Goal: Navigation & Orientation: Find specific page/section

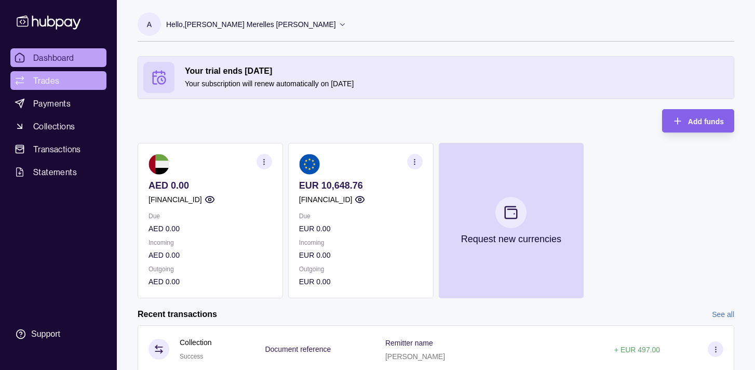
click at [41, 77] on span "Trades" at bounding box center [46, 80] width 26 height 12
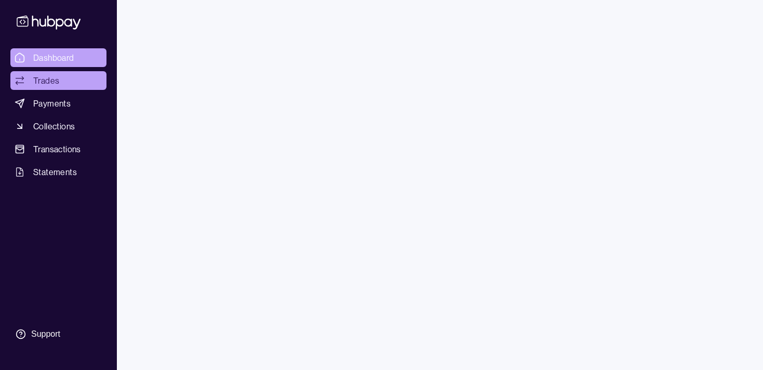
click at [45, 53] on span "Dashboard" at bounding box center [53, 57] width 41 height 12
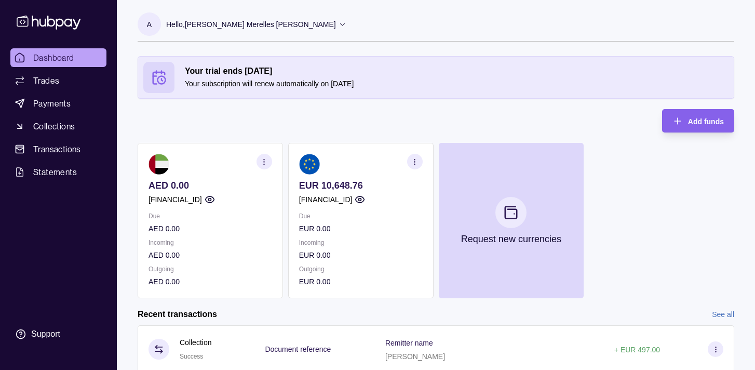
click at [62, 62] on span "Dashboard" at bounding box center [53, 57] width 41 height 12
click at [323, 174] on section "EUR 10,648.76 [FINANCIAL_ID] Due EUR 0.00 Incoming EUR 0.00 Outgoing EUR 0.00" at bounding box center [360, 220] width 145 height 155
click at [75, 55] on link "Dashboard" at bounding box center [58, 57] width 96 height 19
